Goal: Register for event/course

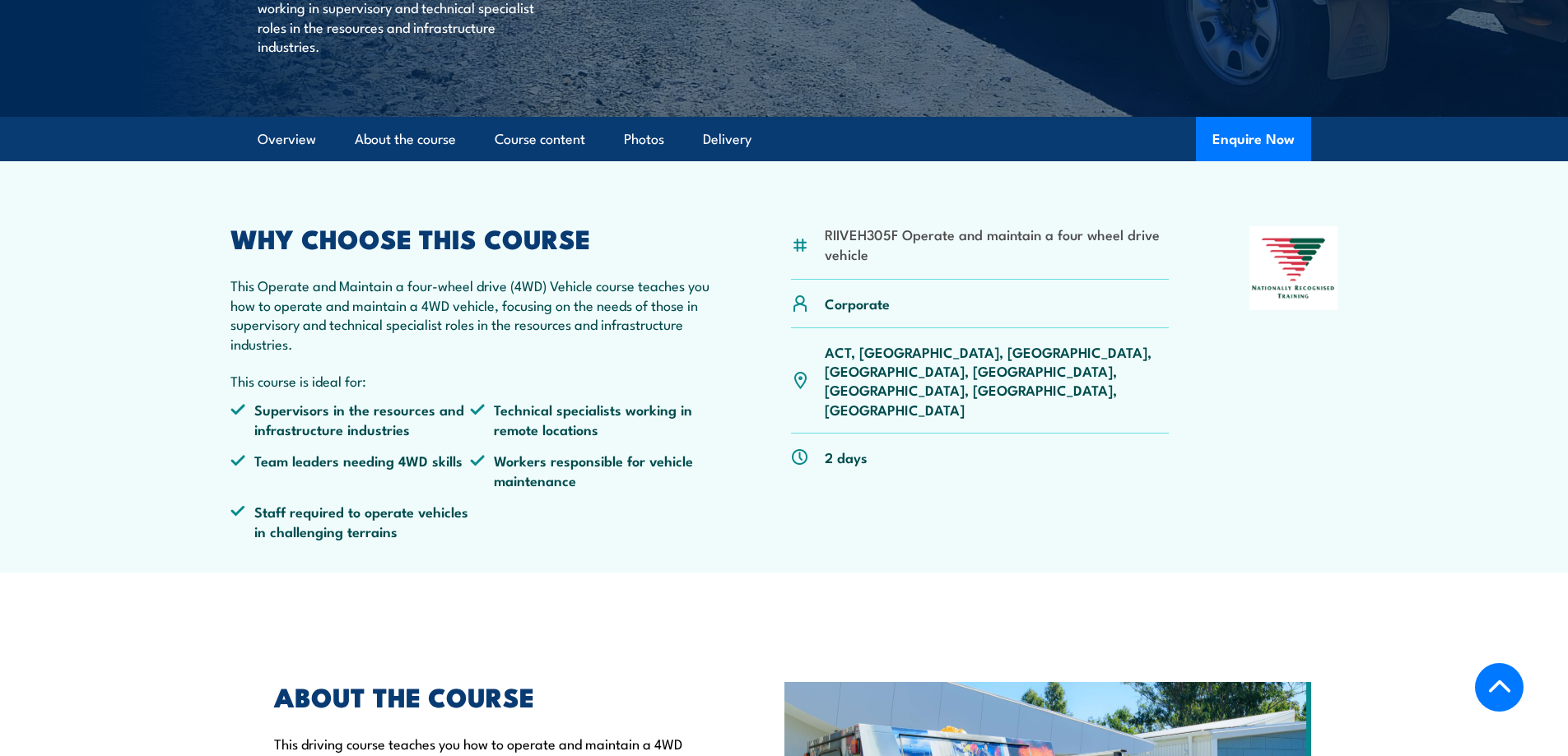
scroll to position [329, 0]
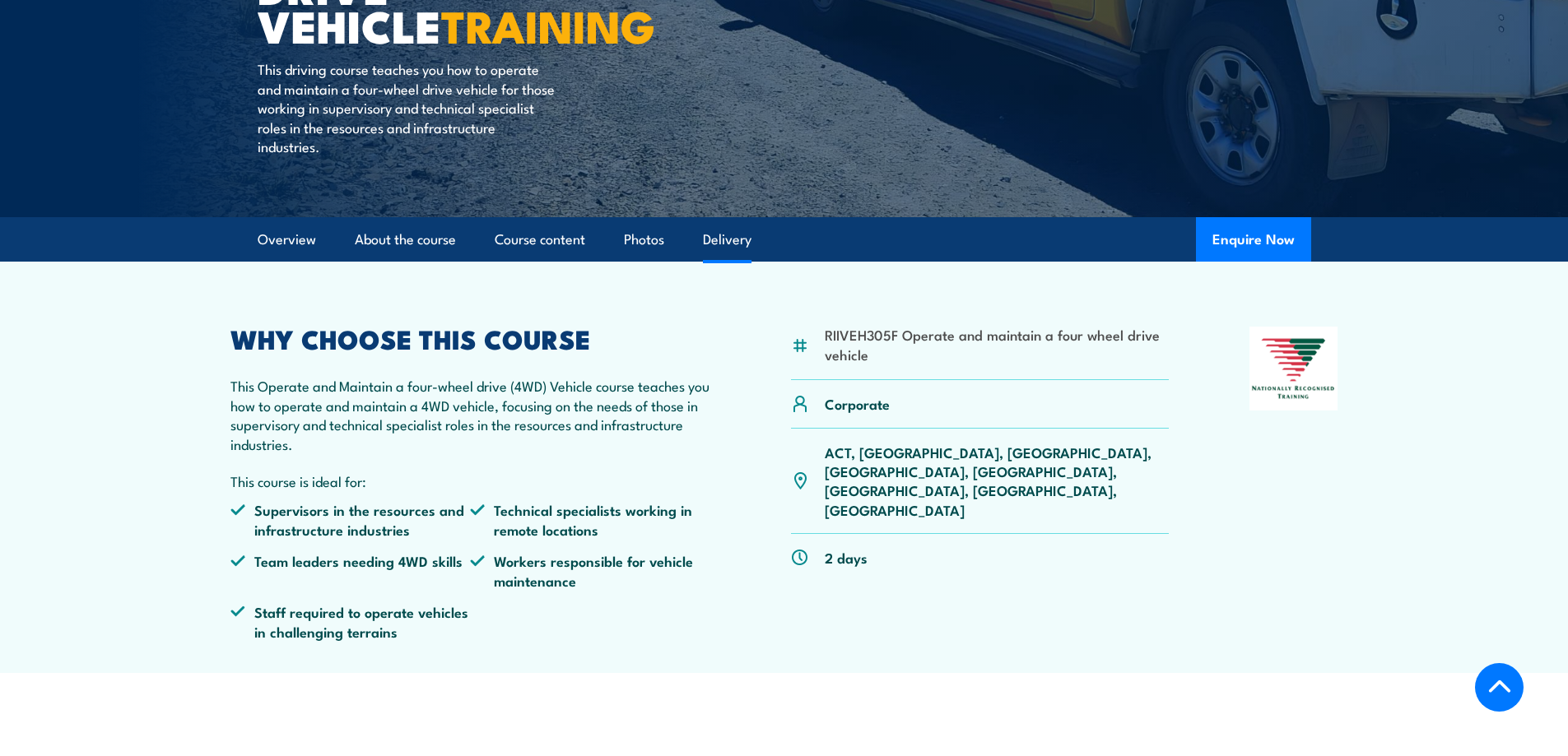
click at [741, 238] on link "Delivery" at bounding box center [726, 240] width 49 height 44
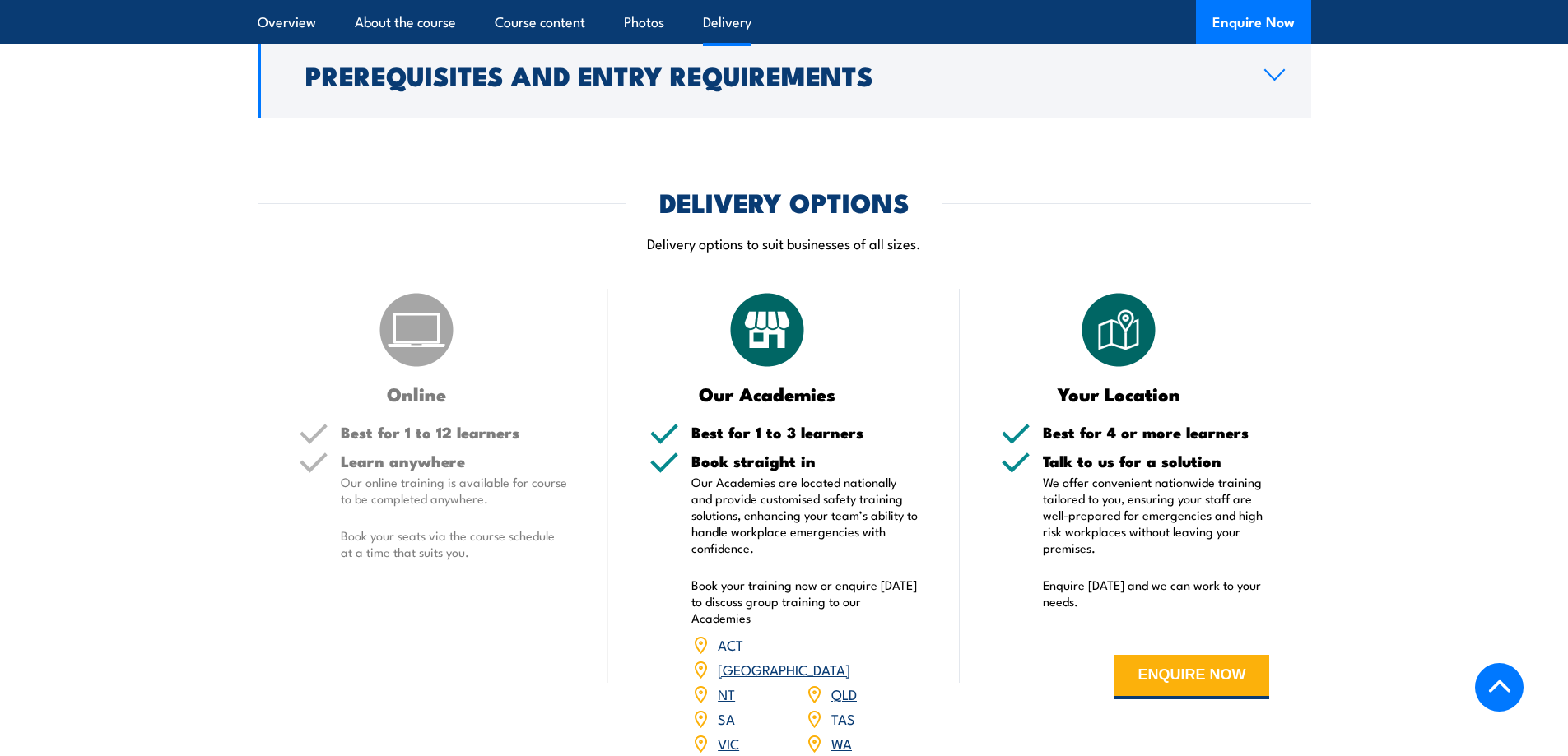
scroll to position [1949, 0]
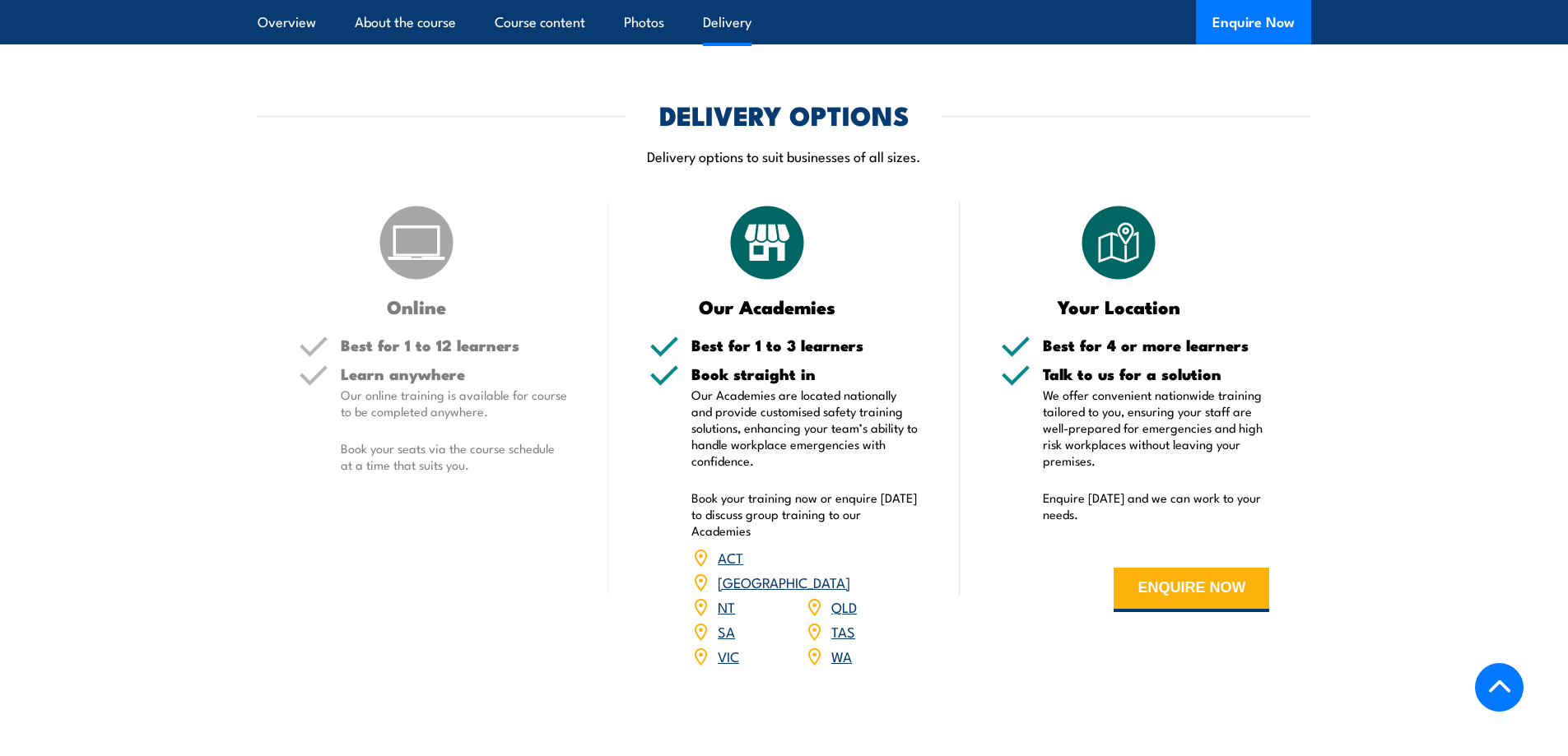
click at [731, 597] on link "NT" at bounding box center [726, 607] width 17 height 20
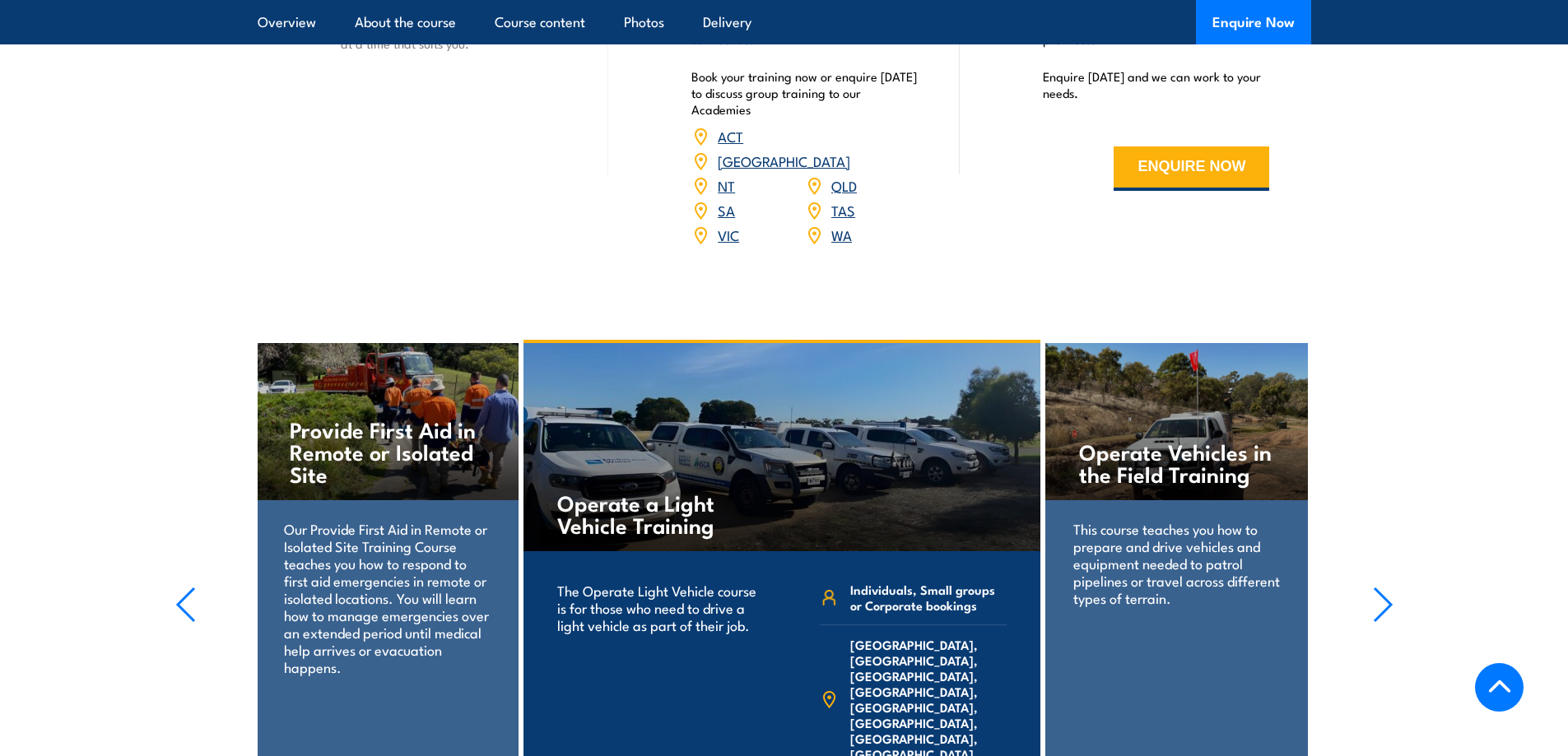
scroll to position [2467, 0]
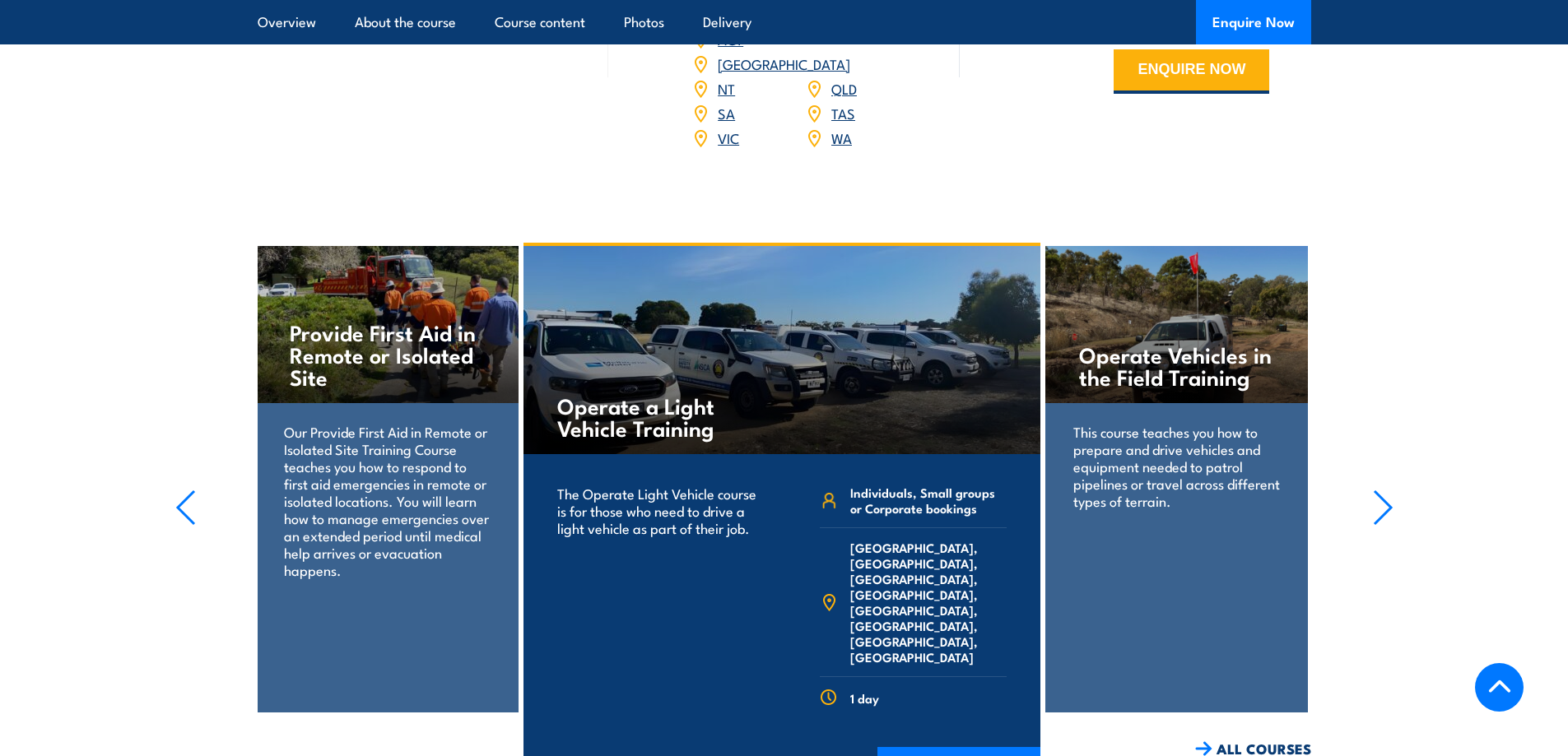
click at [1376, 489] on icon "button" at bounding box center [1383, 507] width 20 height 36
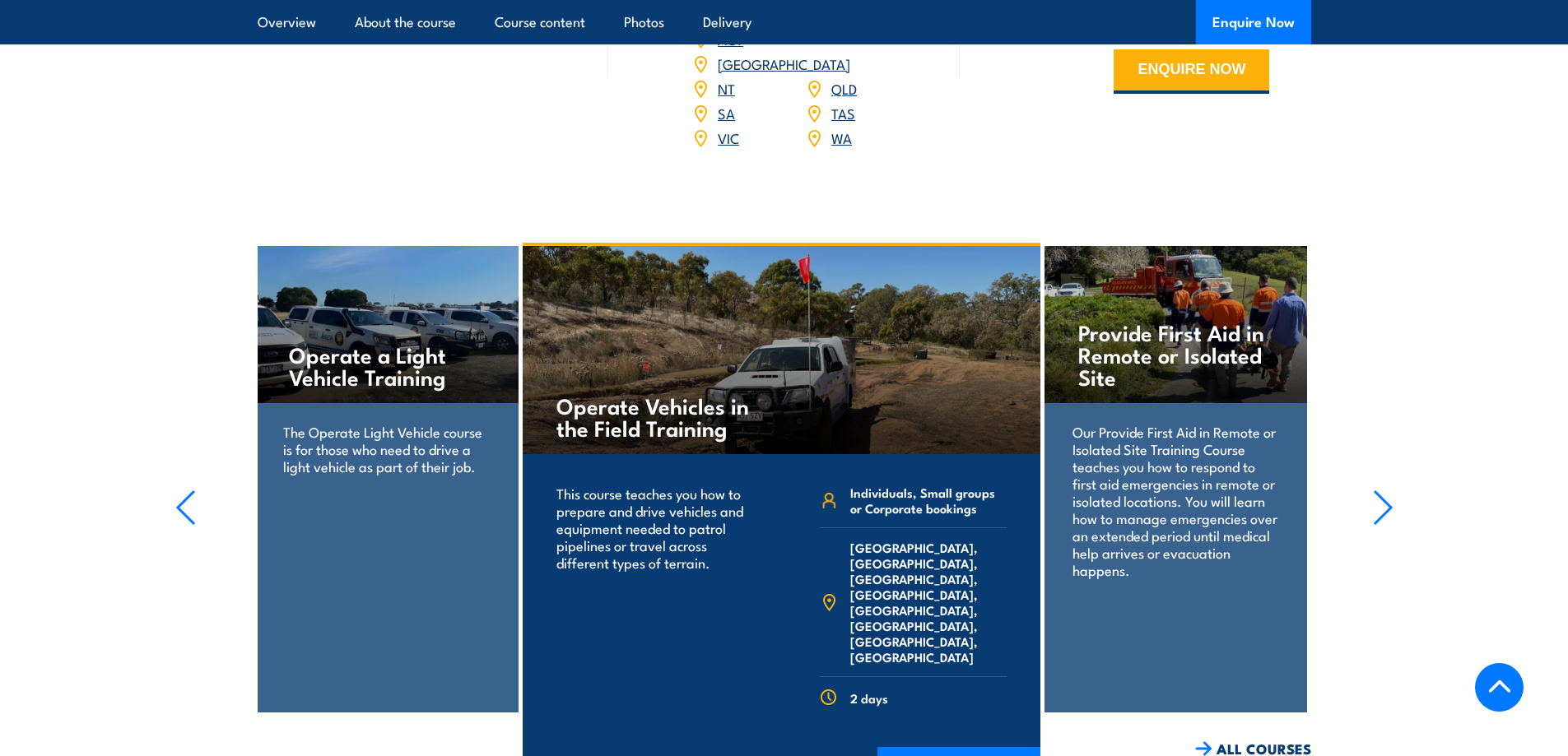
click at [1376, 489] on icon "button" at bounding box center [1383, 507] width 20 height 36
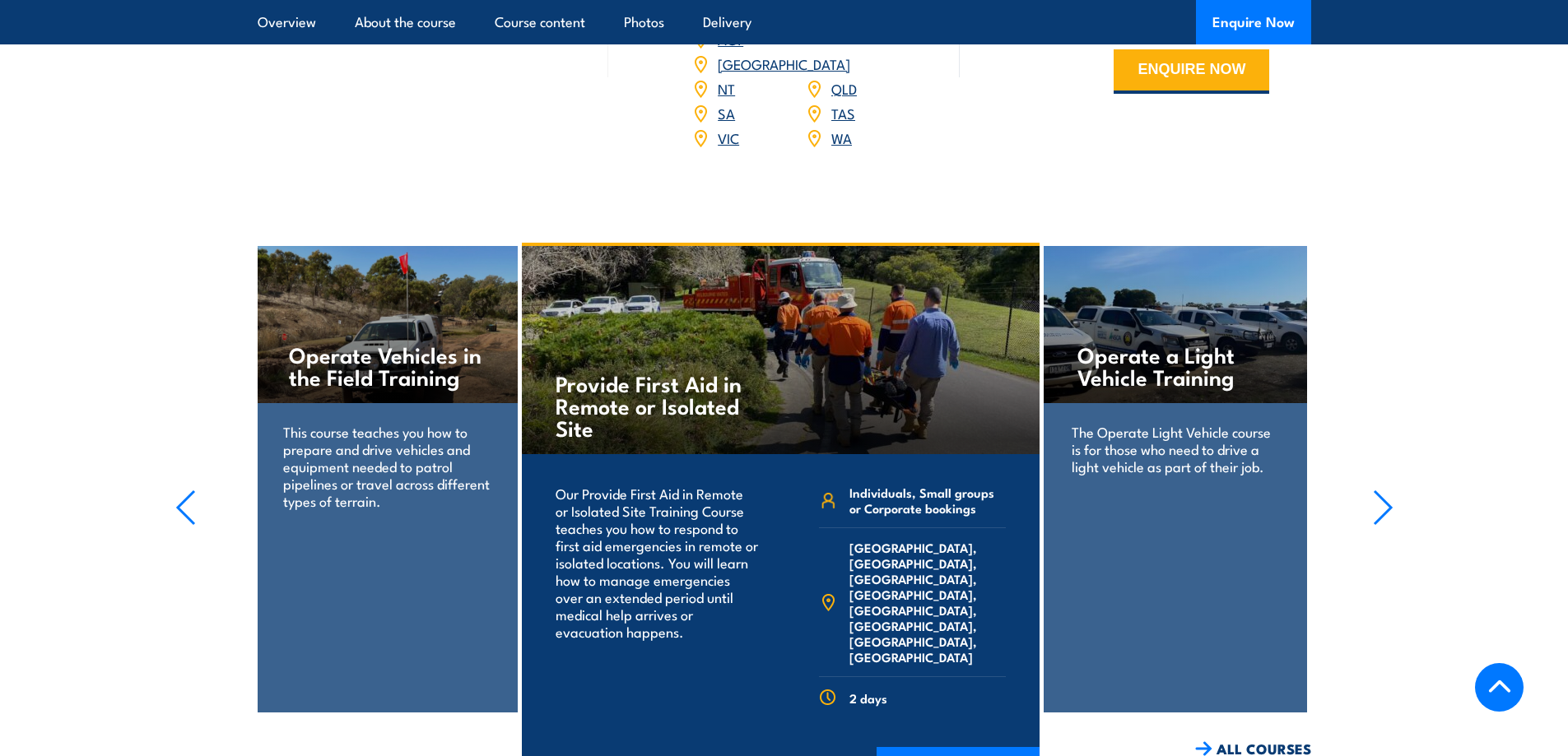
click at [1376, 489] on icon "button" at bounding box center [1383, 507] width 20 height 36
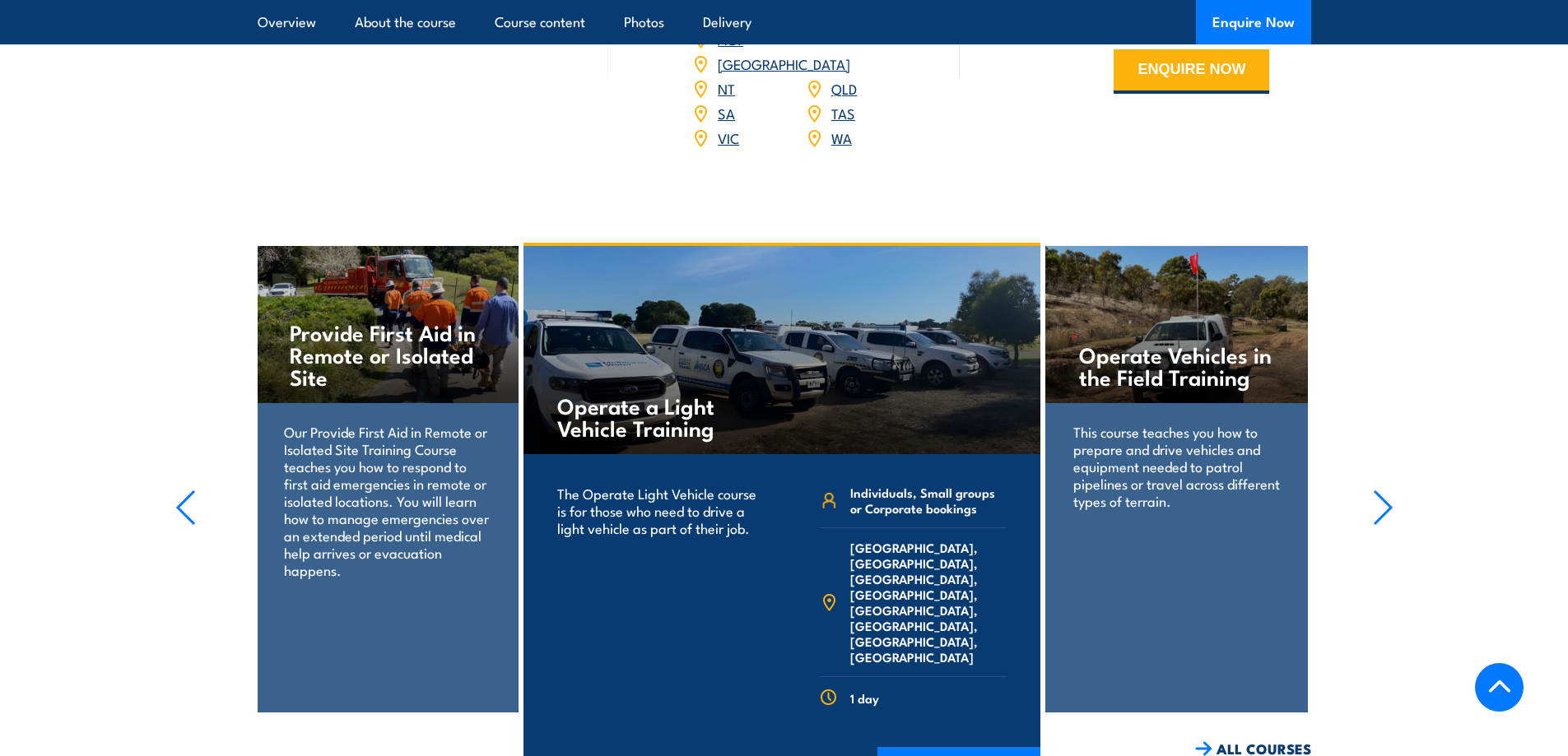
click at [1376, 489] on icon "button" at bounding box center [1383, 507] width 20 height 36
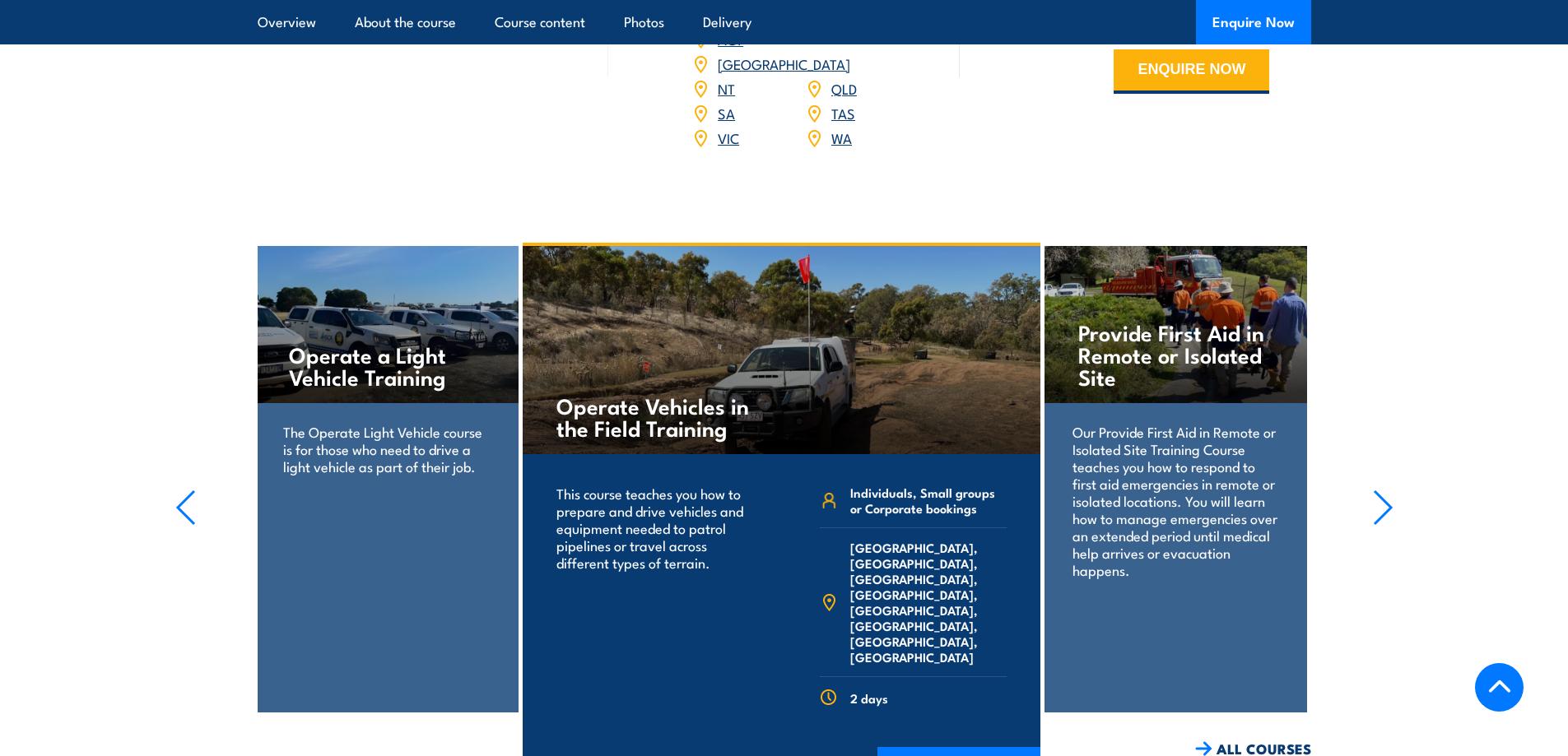
click at [1376, 489] on icon "button" at bounding box center [1383, 507] width 20 height 36
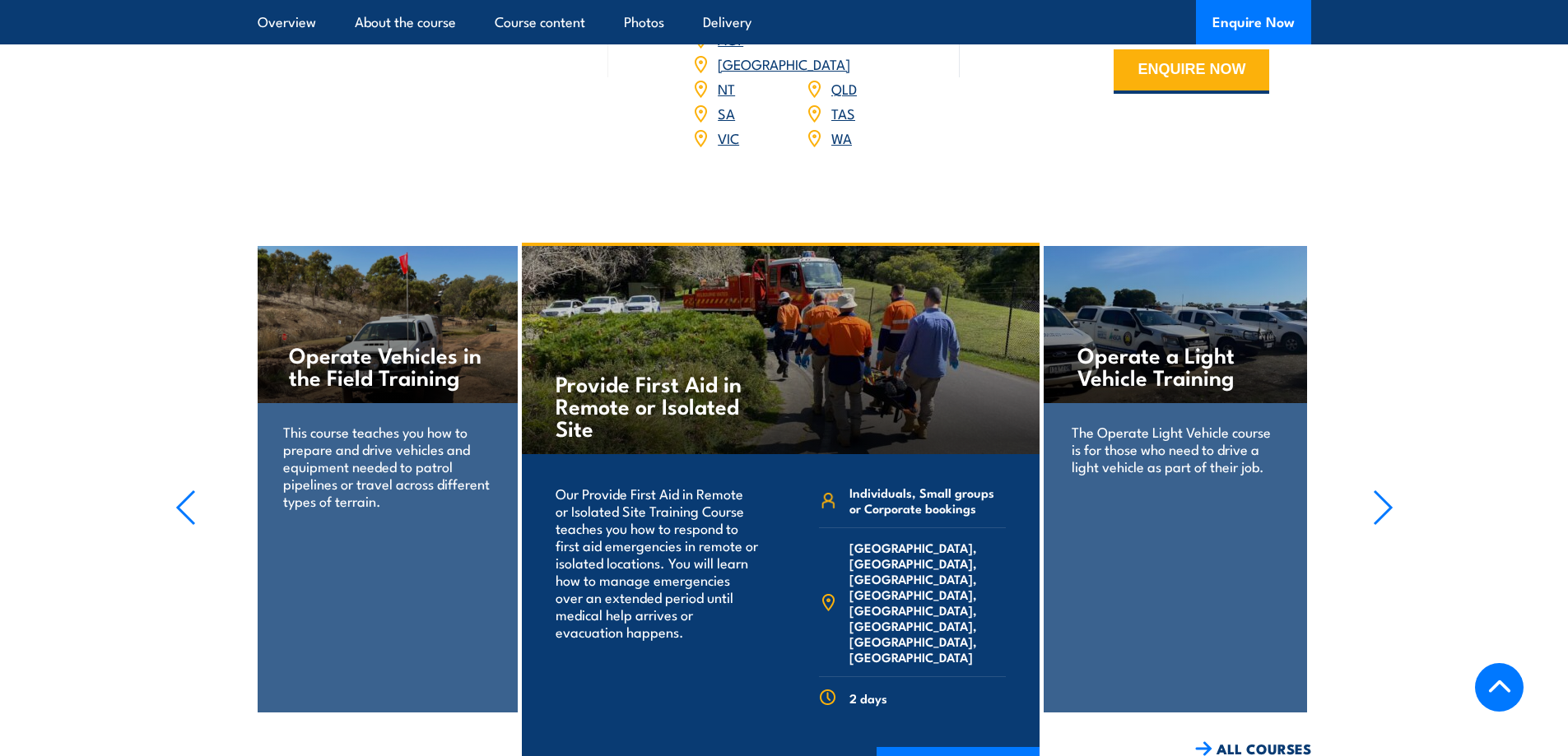
click at [1376, 489] on icon "button" at bounding box center [1383, 507] width 20 height 36
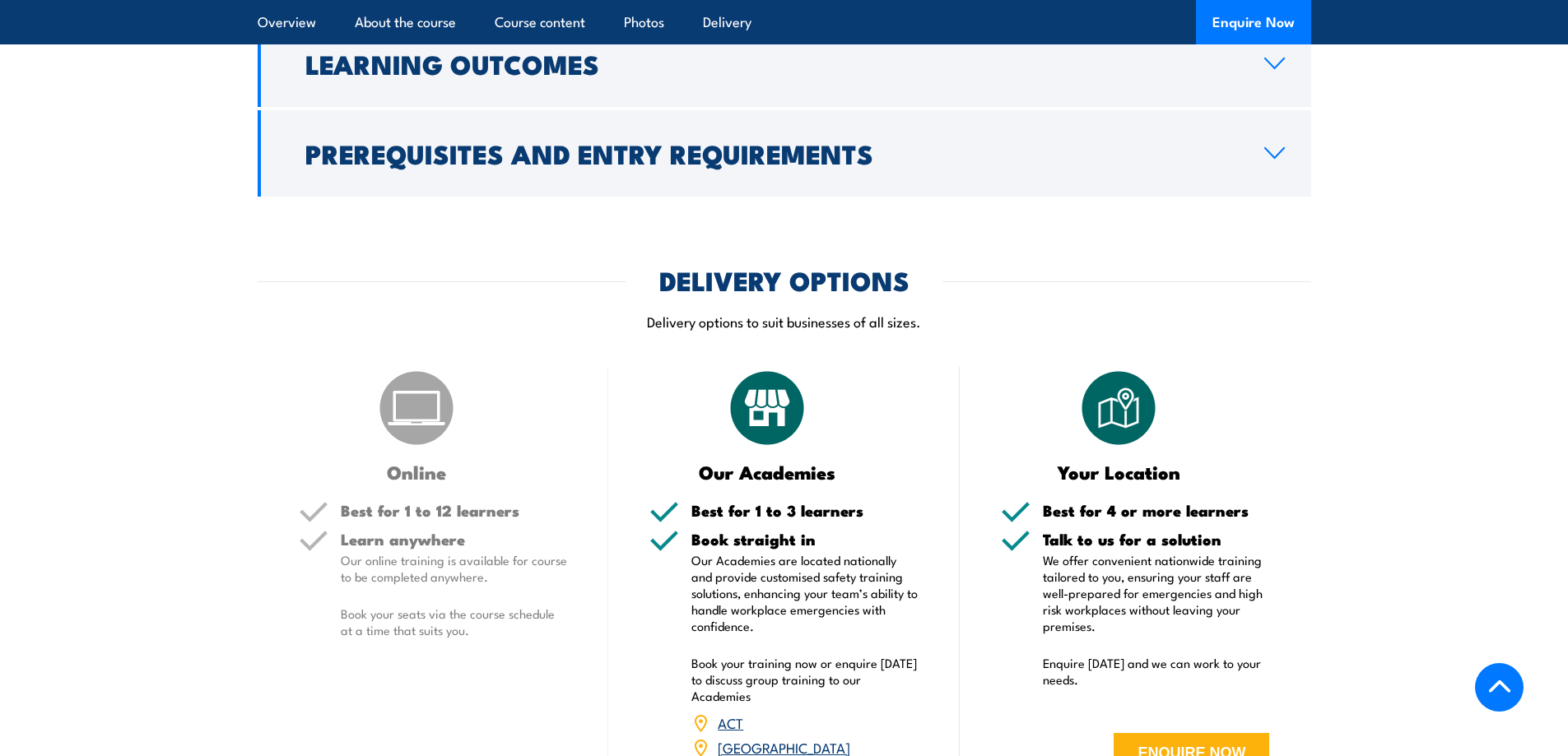
scroll to position [1781, 0]
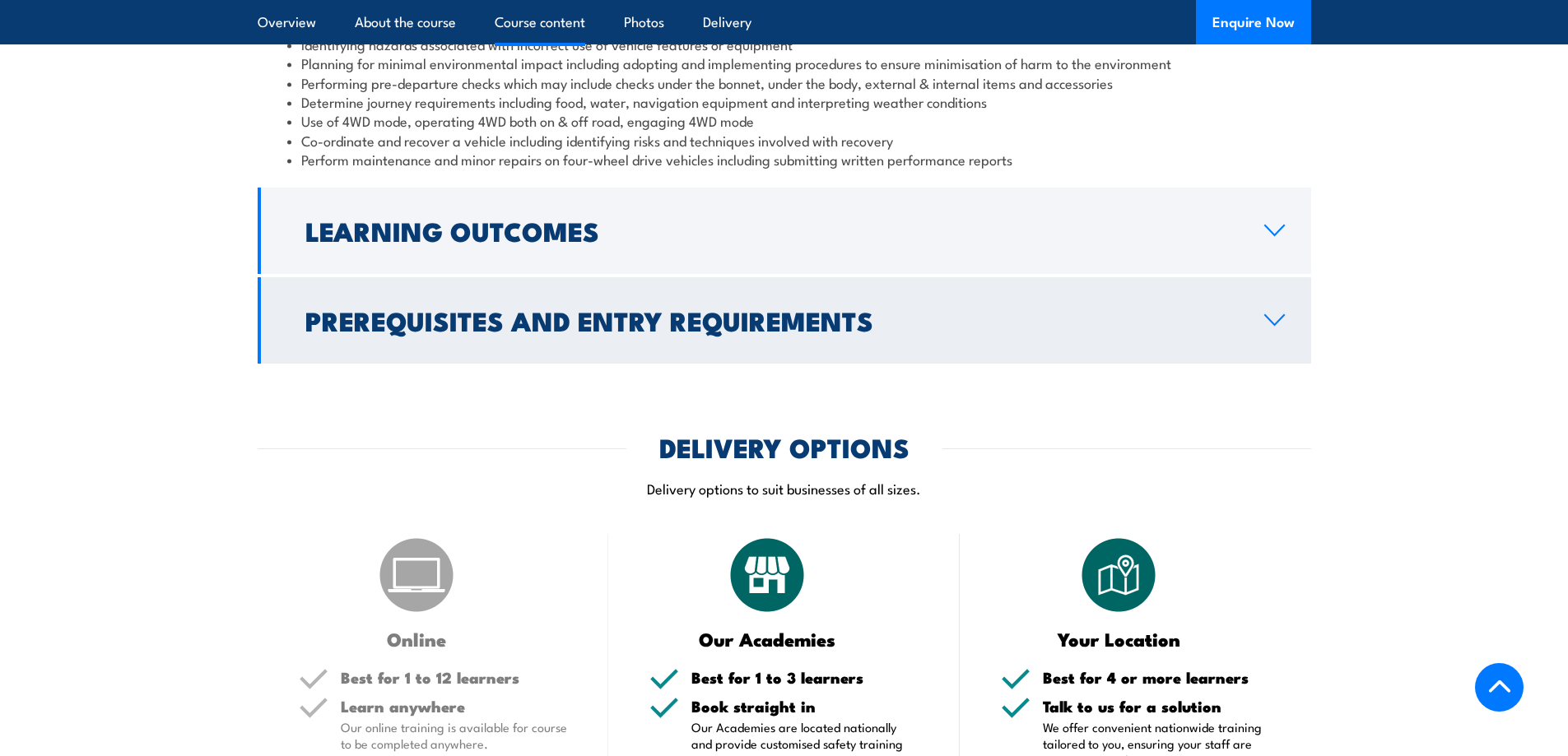
click at [1213, 339] on link "Prerequisites and Entry Requirements" at bounding box center [784, 320] width 1054 height 86
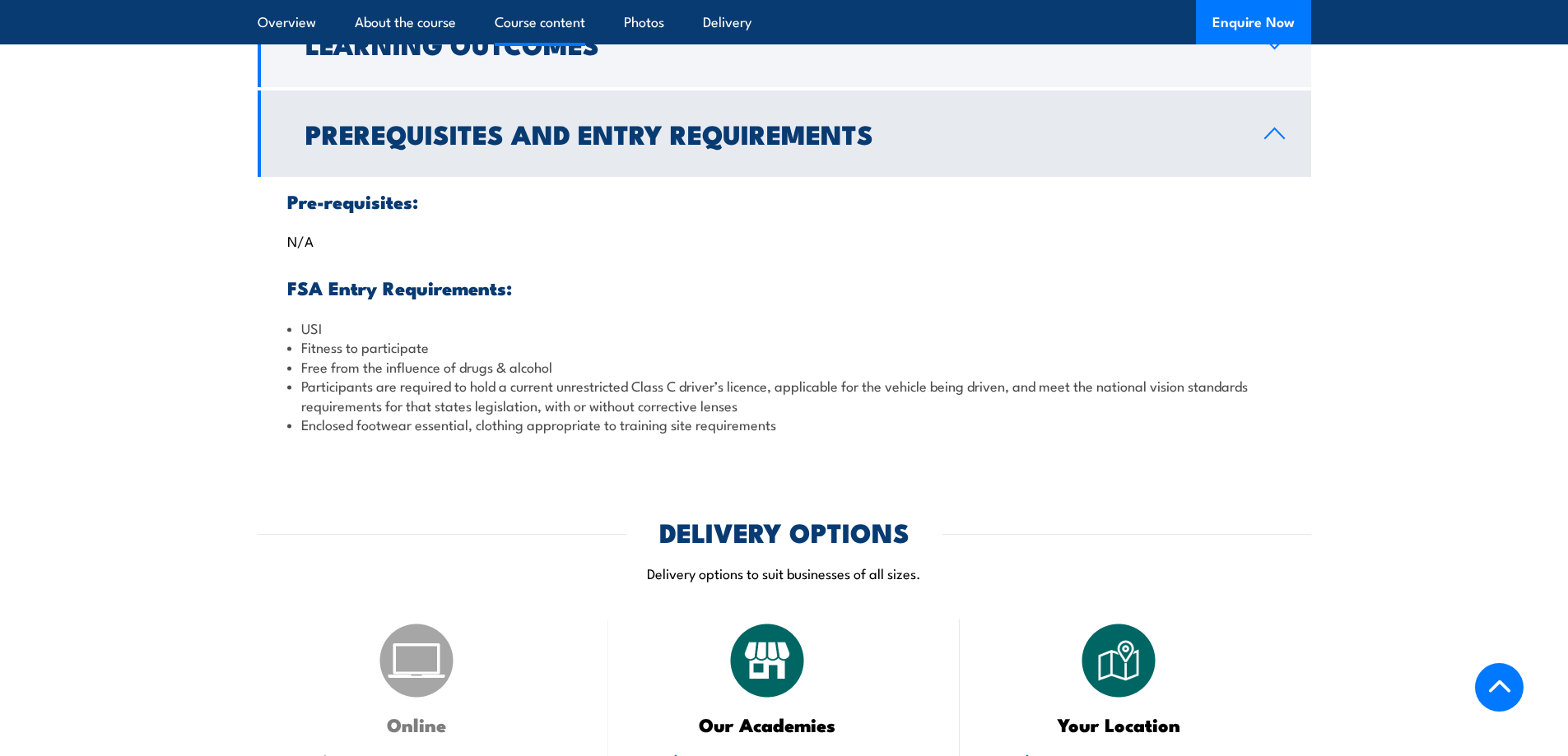
scroll to position [1436, 0]
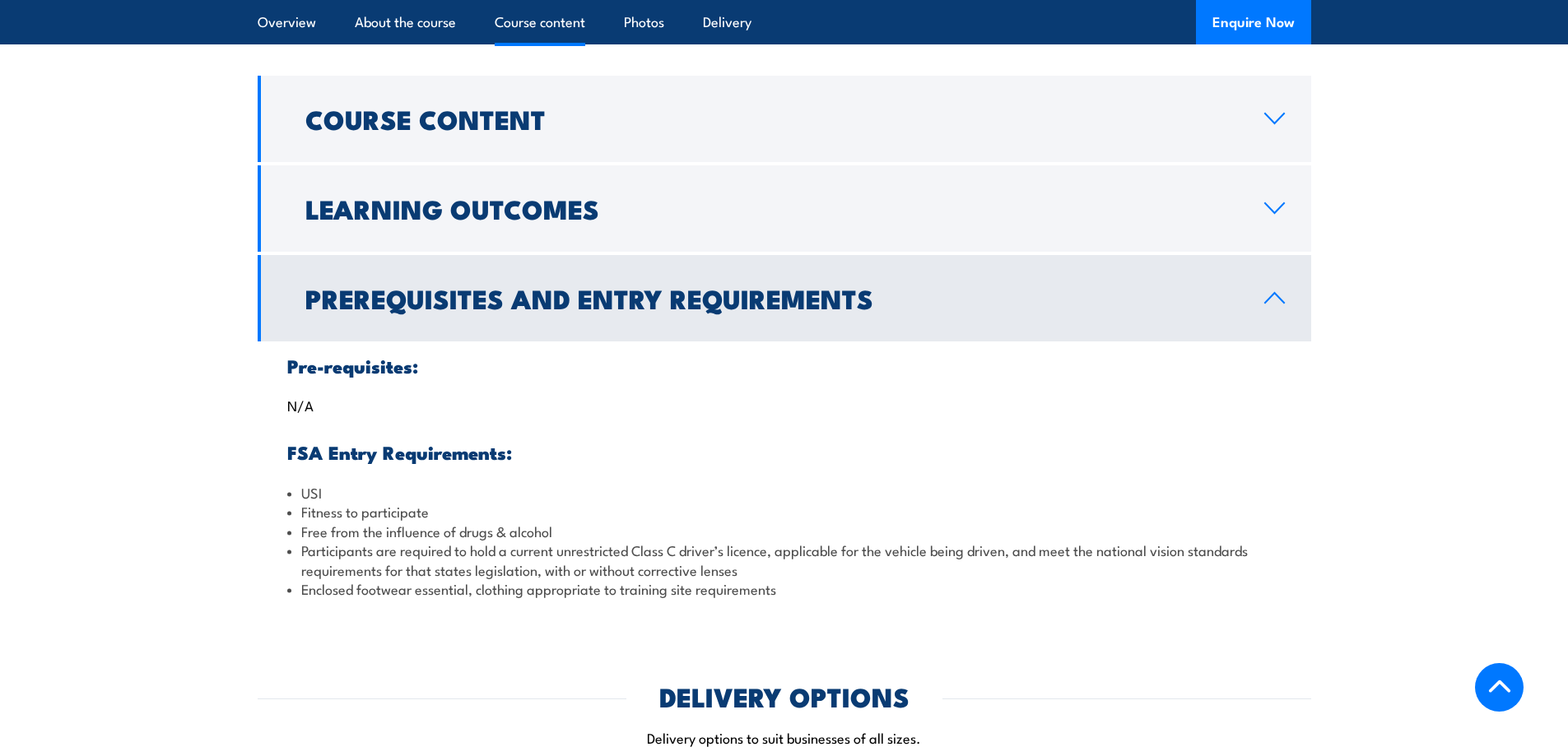
click at [1273, 301] on icon at bounding box center [1275, 298] width 22 height 13
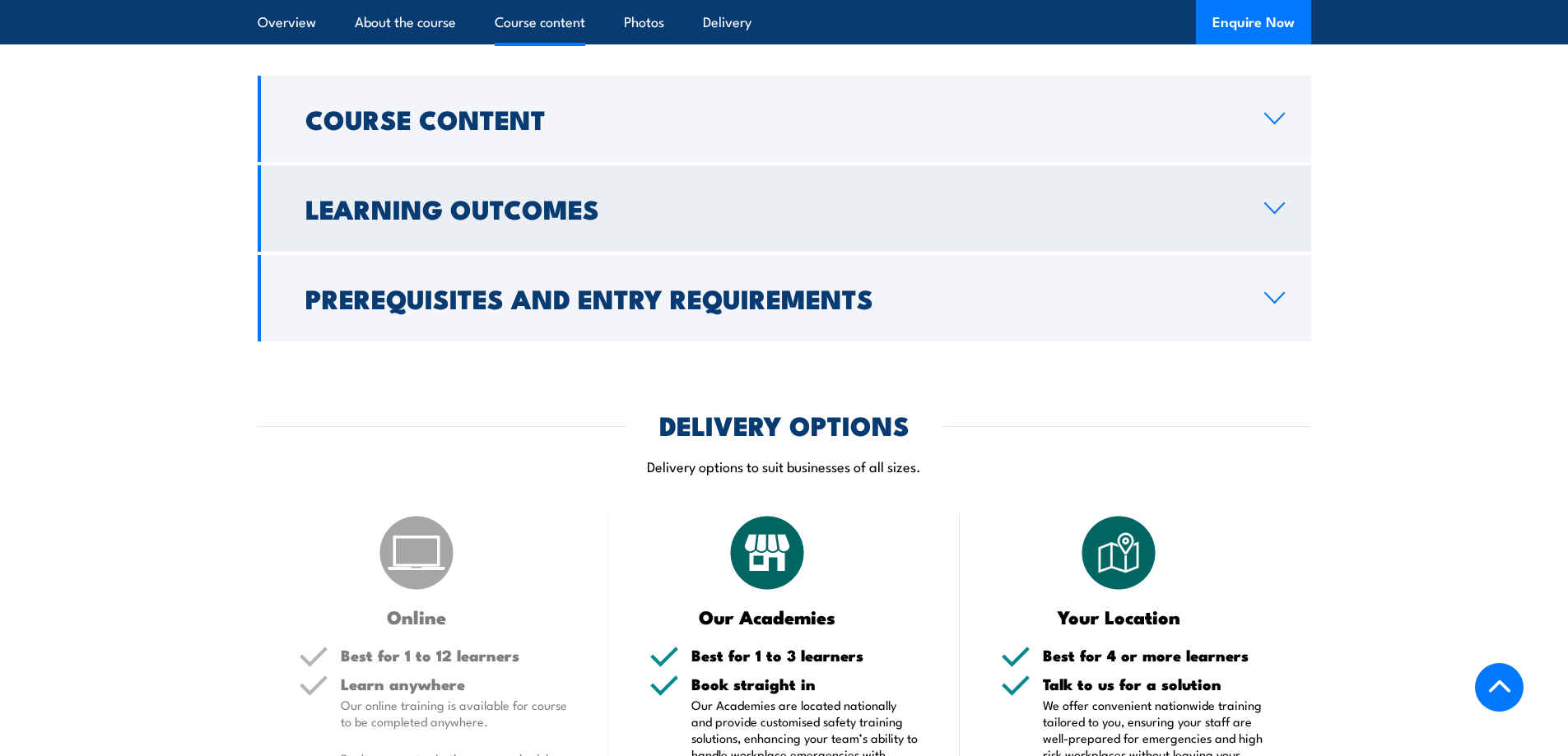
drag, startPoint x: 1240, startPoint y: 221, endPoint x: 1253, endPoint y: 236, distance: 19.8
click at [1240, 221] on link "Learning Outcomes" at bounding box center [784, 208] width 1054 height 86
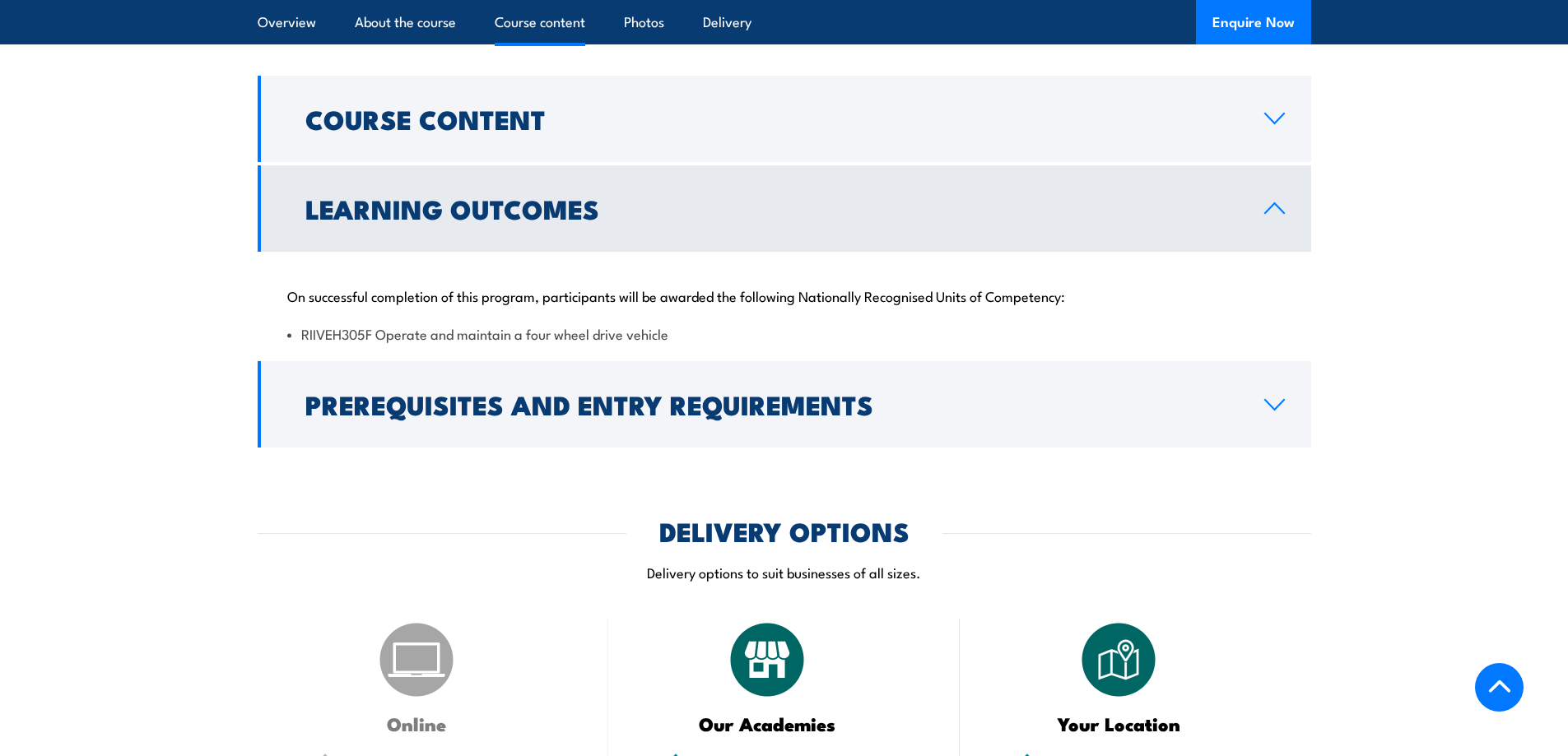
click at [1228, 221] on link "Learning Outcomes" at bounding box center [784, 208] width 1054 height 86
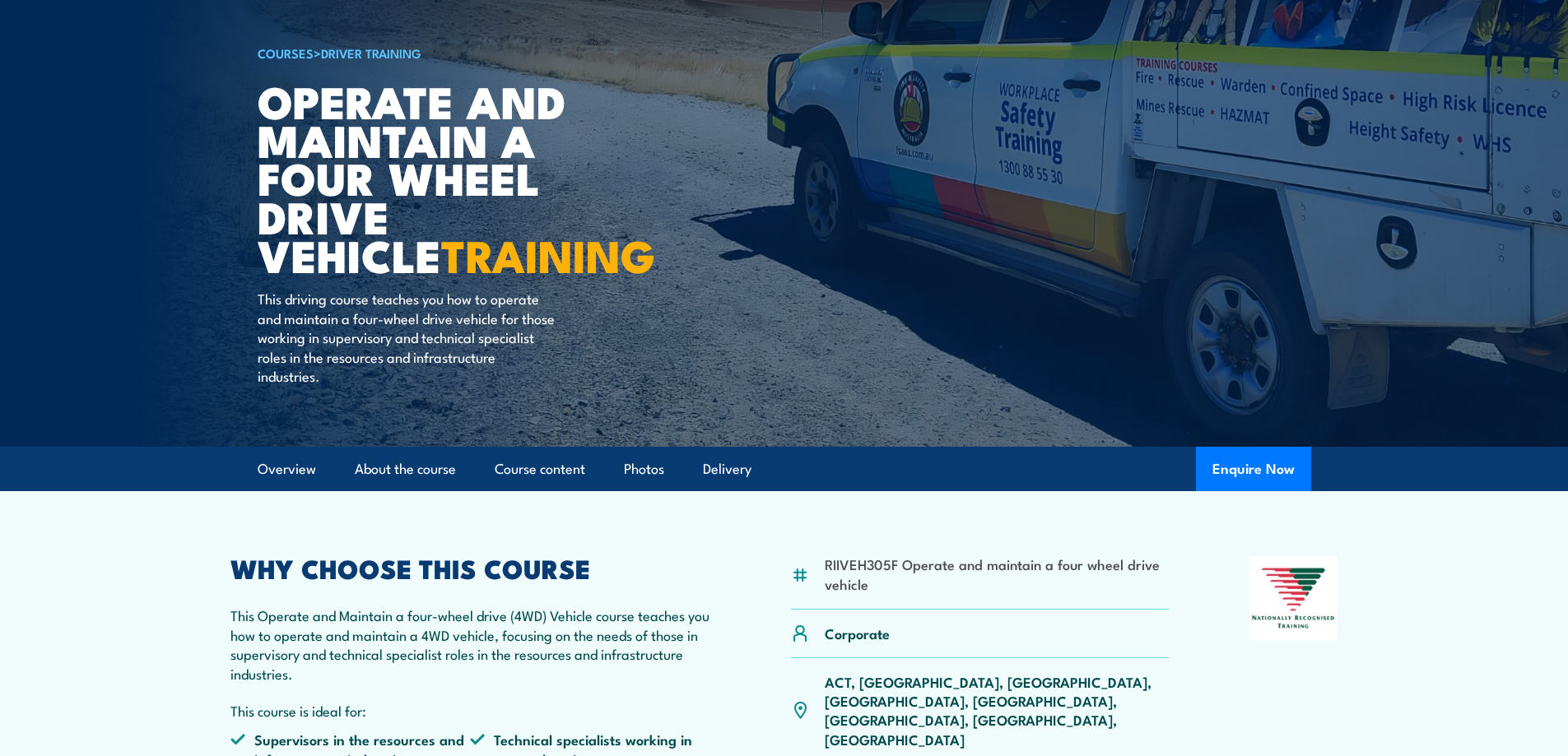
scroll to position [0, 0]
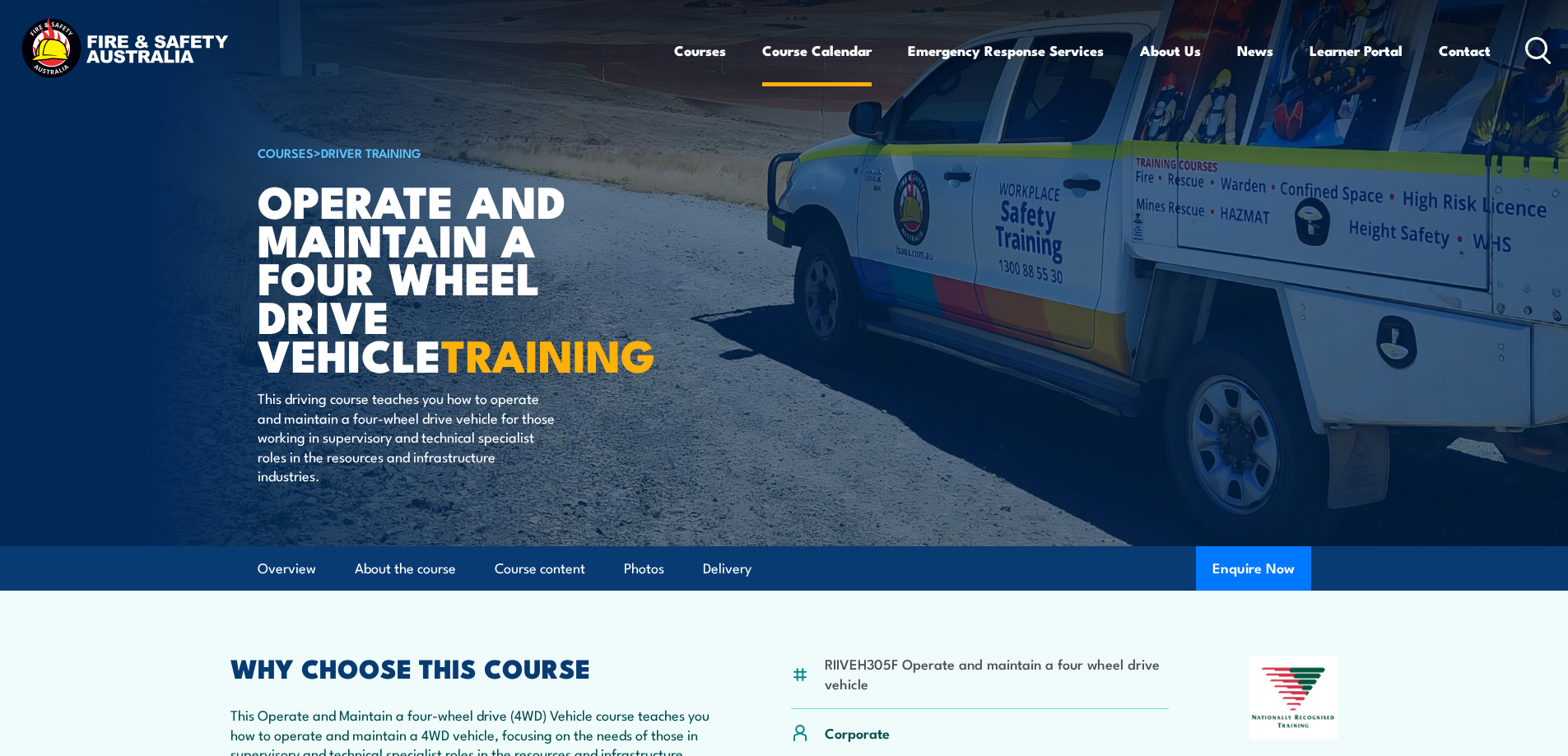
click at [842, 52] on link "Course Calendar" at bounding box center [816, 50] width 109 height 44
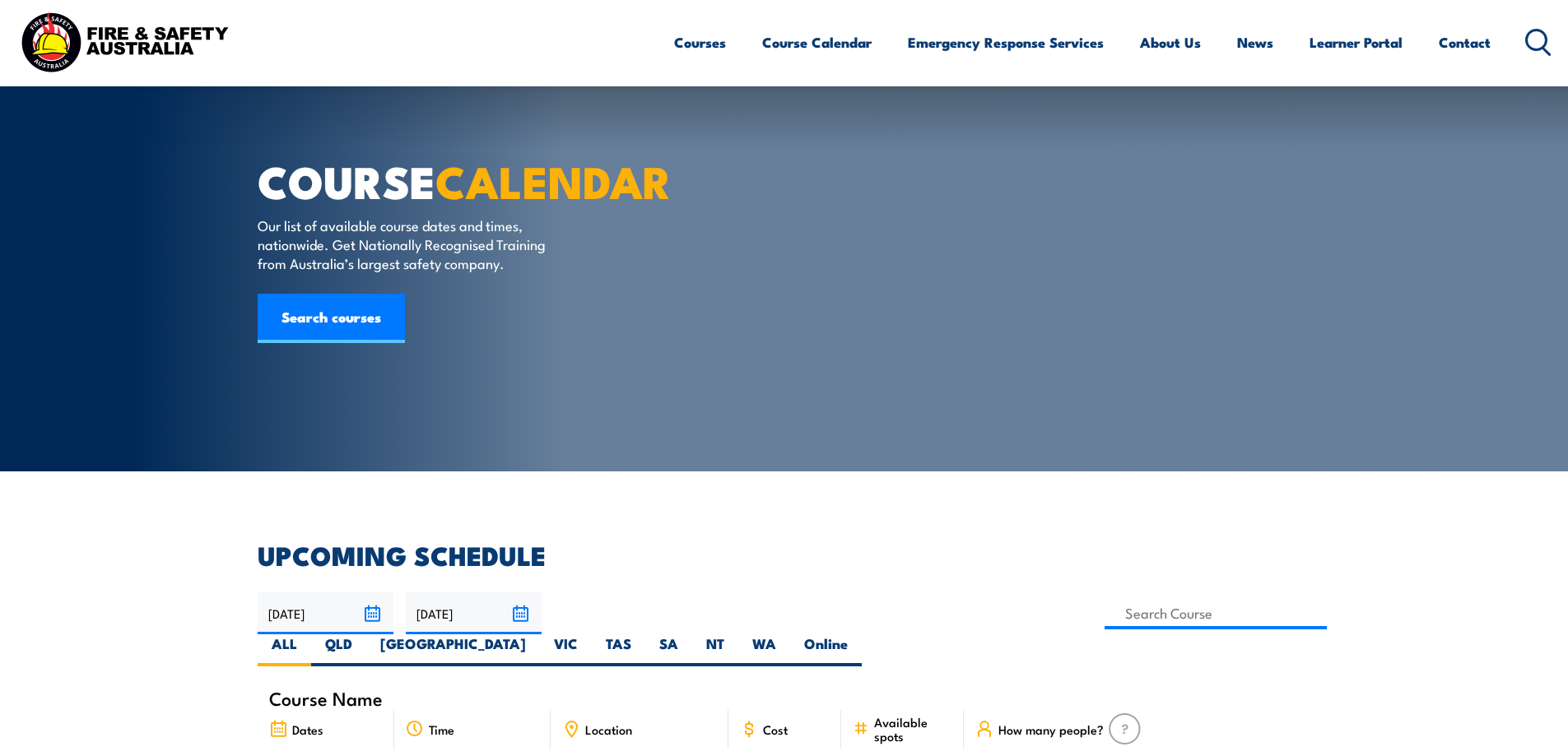
scroll to position [164, 0]
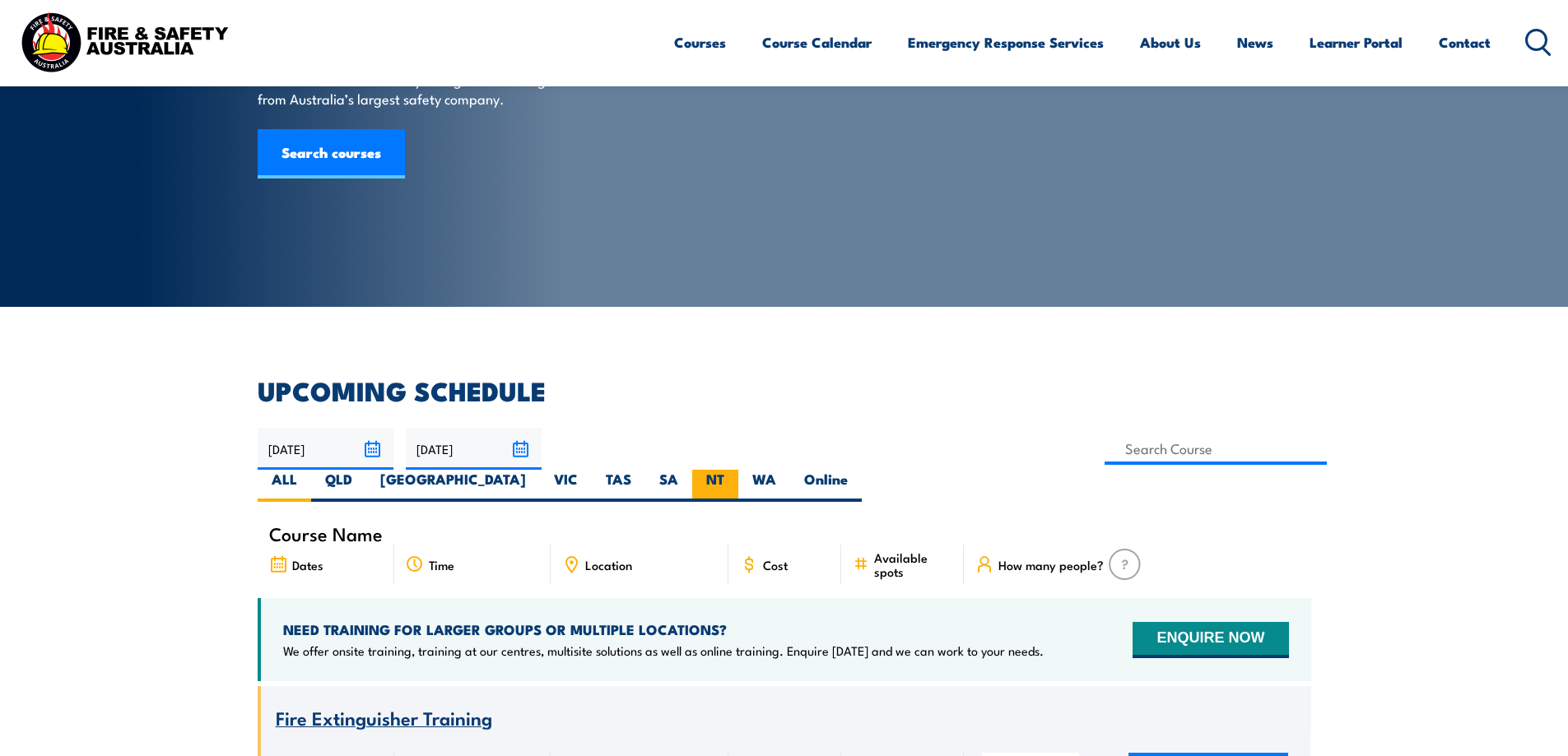
click at [738, 469] on label "NT" at bounding box center [715, 485] width 46 height 32
click at [734, 469] on input "NT" at bounding box center [730, 475] width 11 height 11
radio input "true"
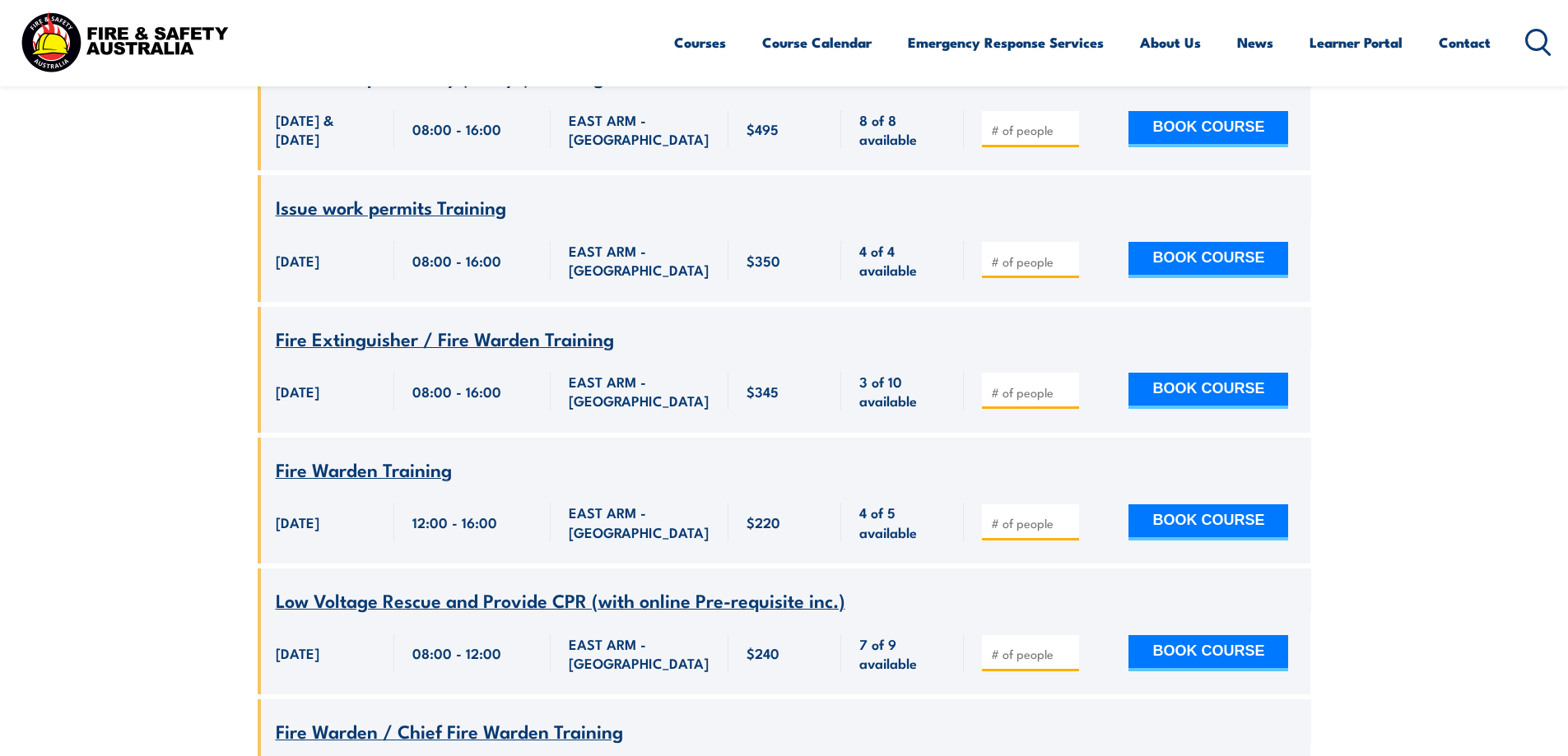
scroll to position [954, 0]
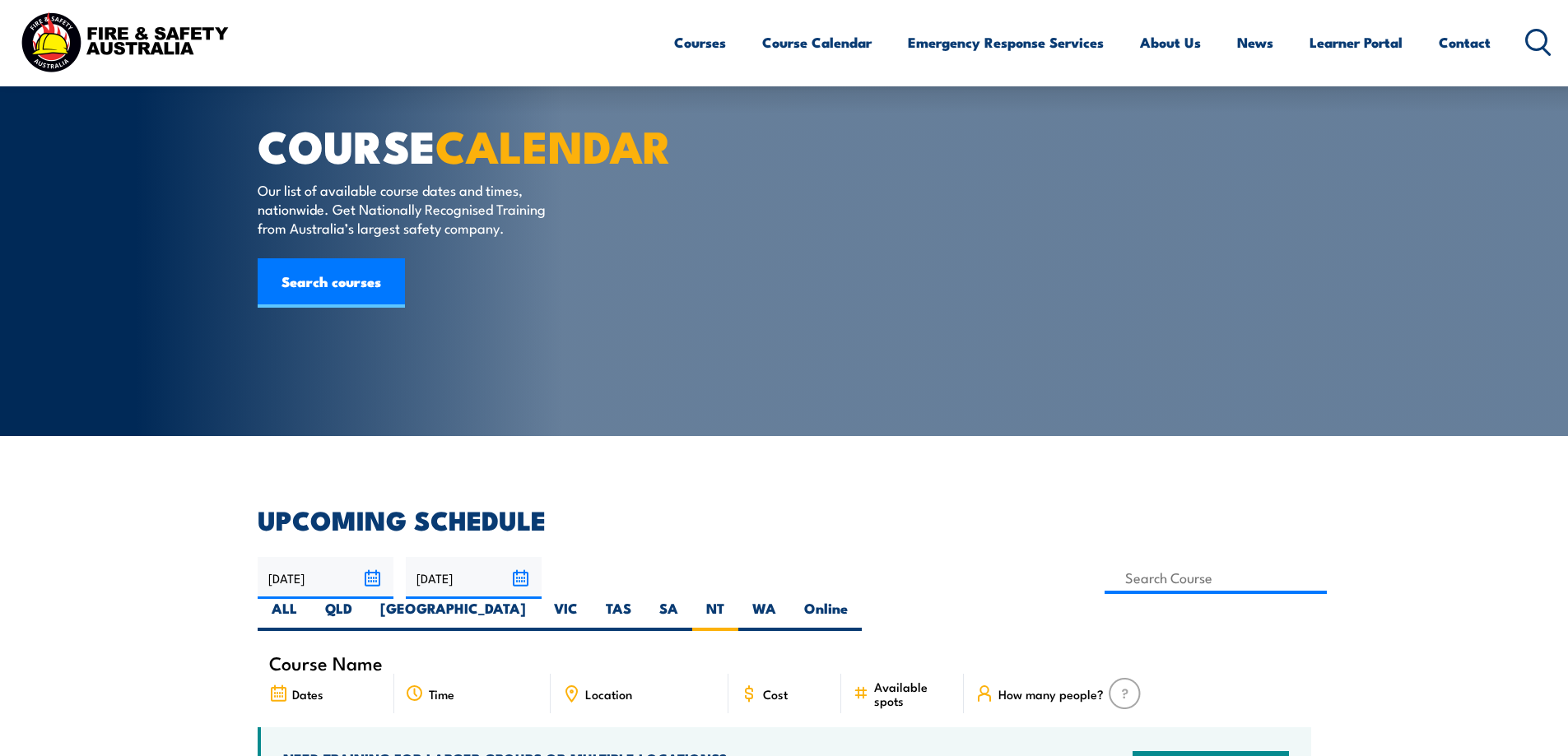
scroll to position [0, 0]
